Goal: Information Seeking & Learning: Learn about a topic

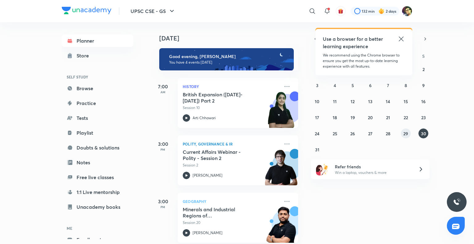
click at [404, 136] on button "29" at bounding box center [406, 133] width 10 height 10
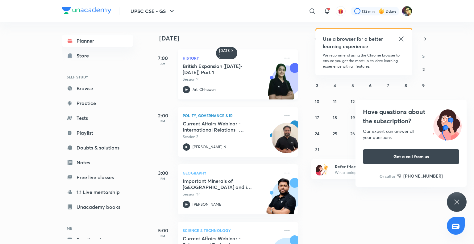
click at [252, 79] on p "Session 9" at bounding box center [231, 80] width 97 height 6
click at [456, 201] on icon at bounding box center [456, 201] width 7 height 7
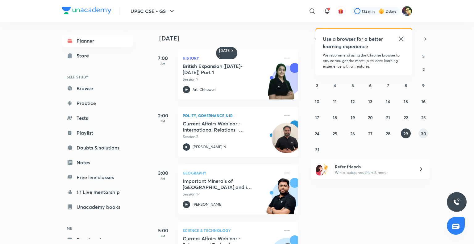
click at [423, 132] on abbr "30" at bounding box center [423, 134] width 5 height 6
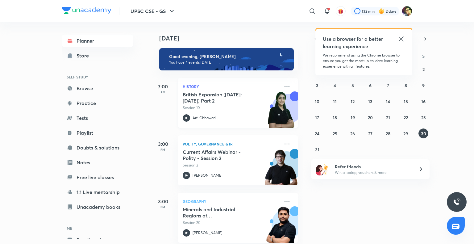
click at [228, 100] on h5 "British Expansion ([DATE]- [DATE]) Part 2" at bounding box center [221, 97] width 77 height 12
